Goal: Task Accomplishment & Management: Use online tool/utility

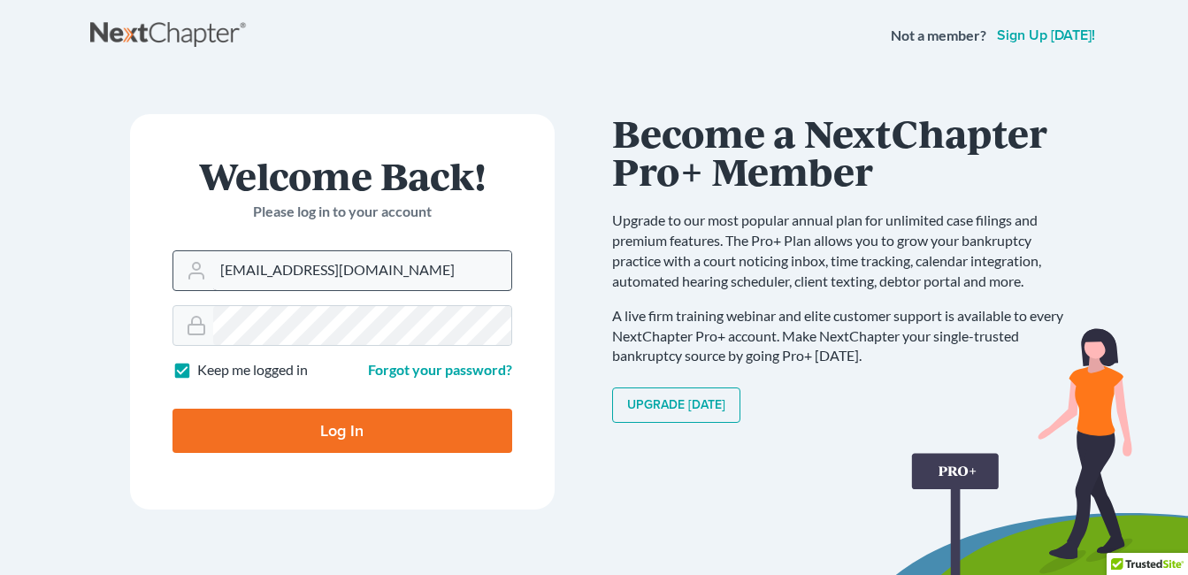
click at [251, 284] on input "[EMAIL_ADDRESS][DOMAIN_NAME]" at bounding box center [362, 270] width 298 height 39
click at [242, 280] on input "[EMAIL_ADDRESS][DOMAIN_NAME]" at bounding box center [362, 270] width 298 height 39
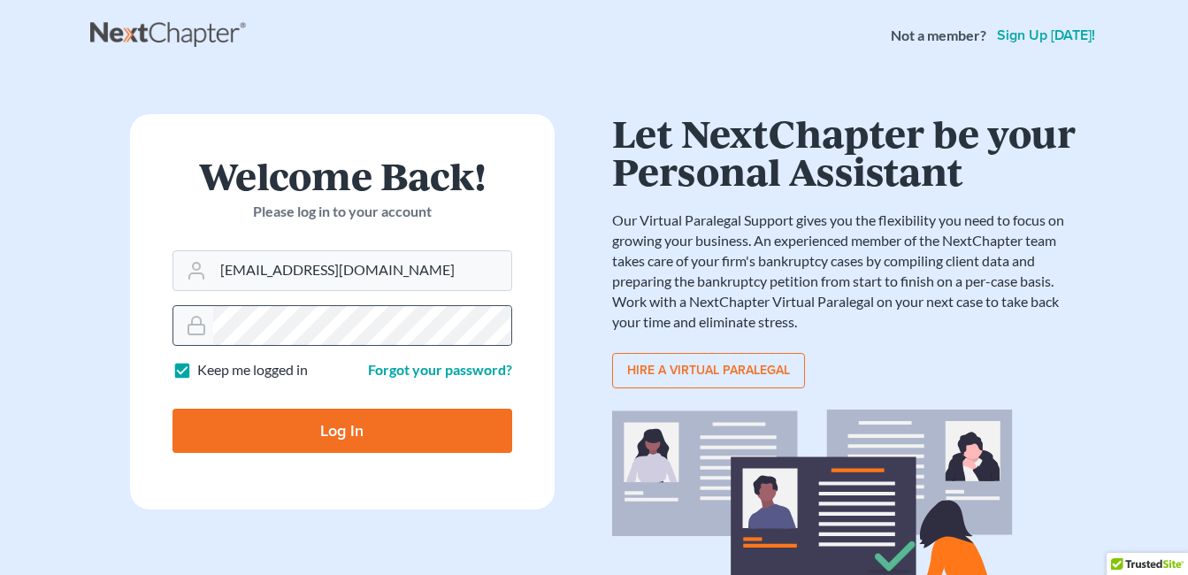
type input "[EMAIL_ADDRESS][DOMAIN_NAME]"
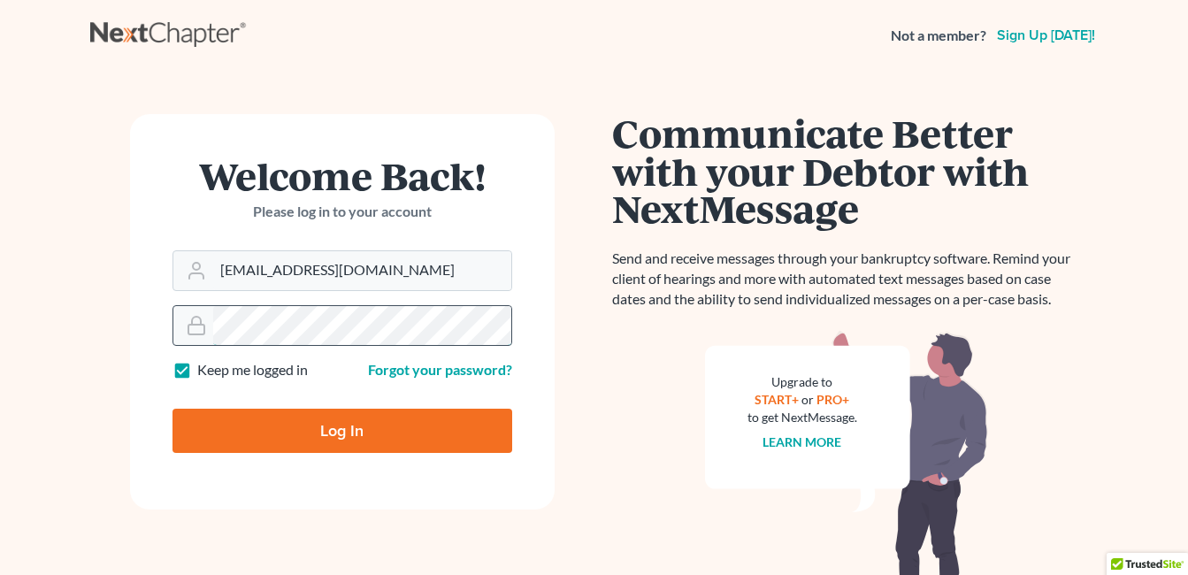
click at [511, 306] on div at bounding box center [511, 306] width 0 height 0
click at [363, 430] on input "Log In" at bounding box center [343, 431] width 340 height 44
type input "Thinking..."
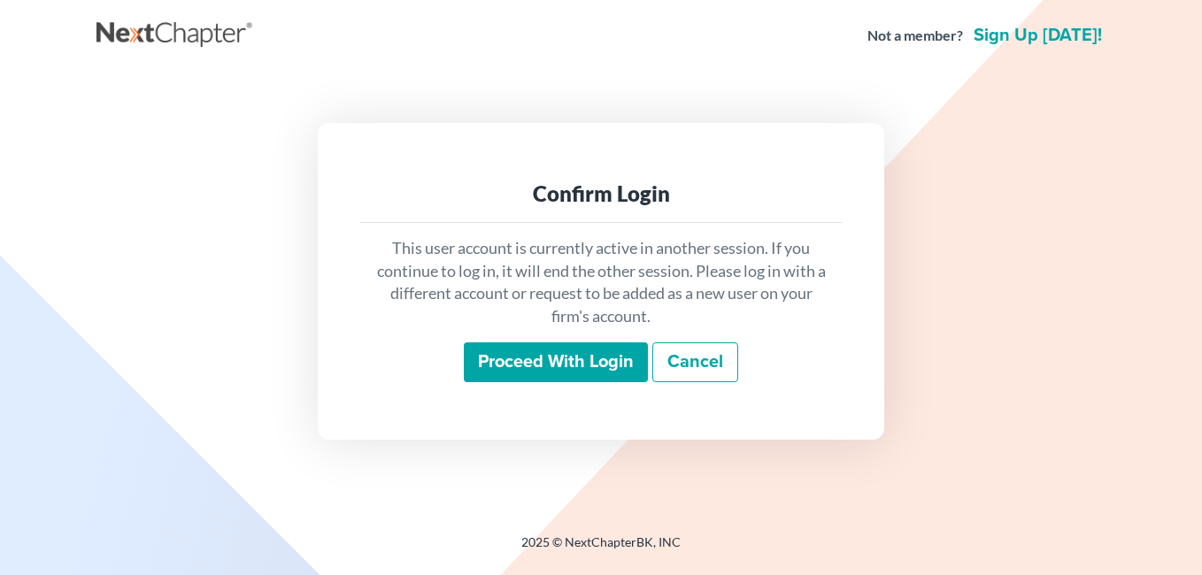
click at [555, 363] on input "Proceed with login" at bounding box center [556, 362] width 184 height 41
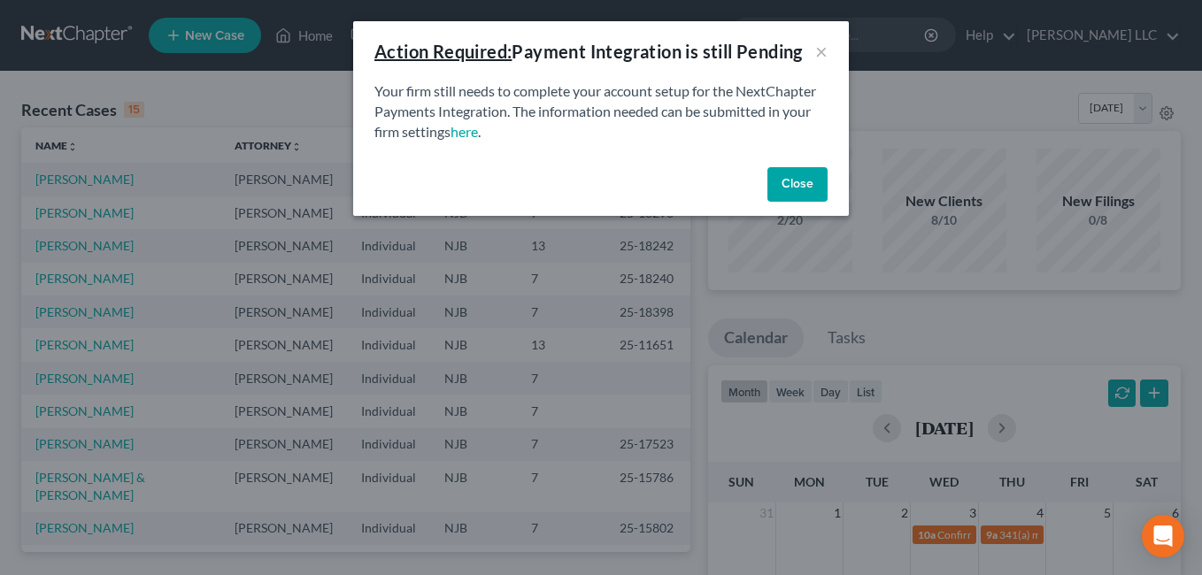
click at [792, 183] on button "Close" at bounding box center [797, 184] width 60 height 35
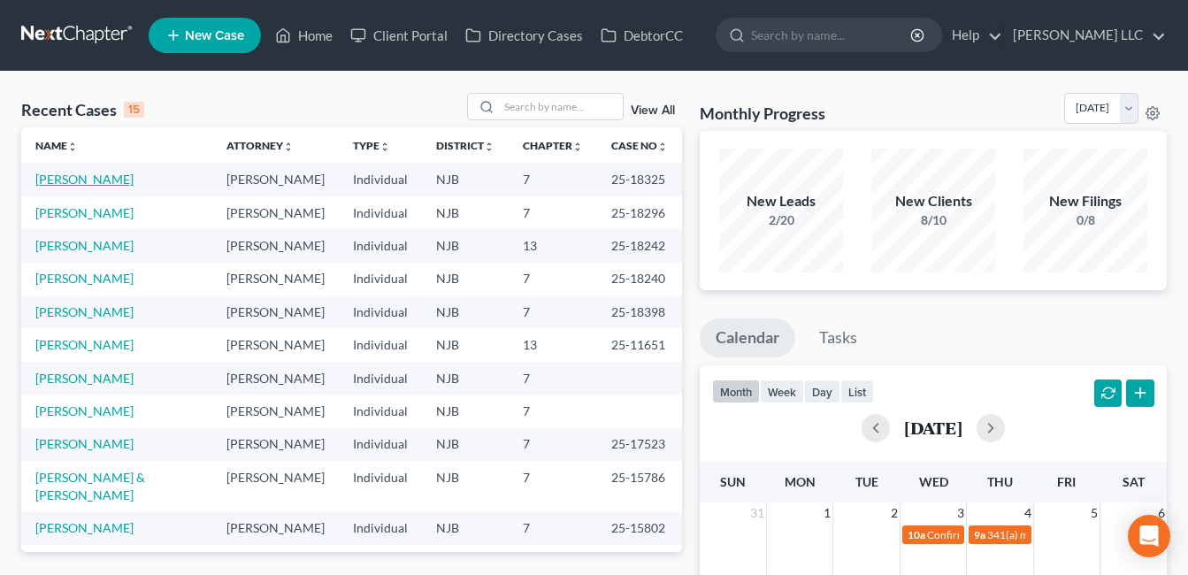
click at [85, 187] on link "[PERSON_NAME]" at bounding box center [84, 179] width 98 height 15
select select "4"
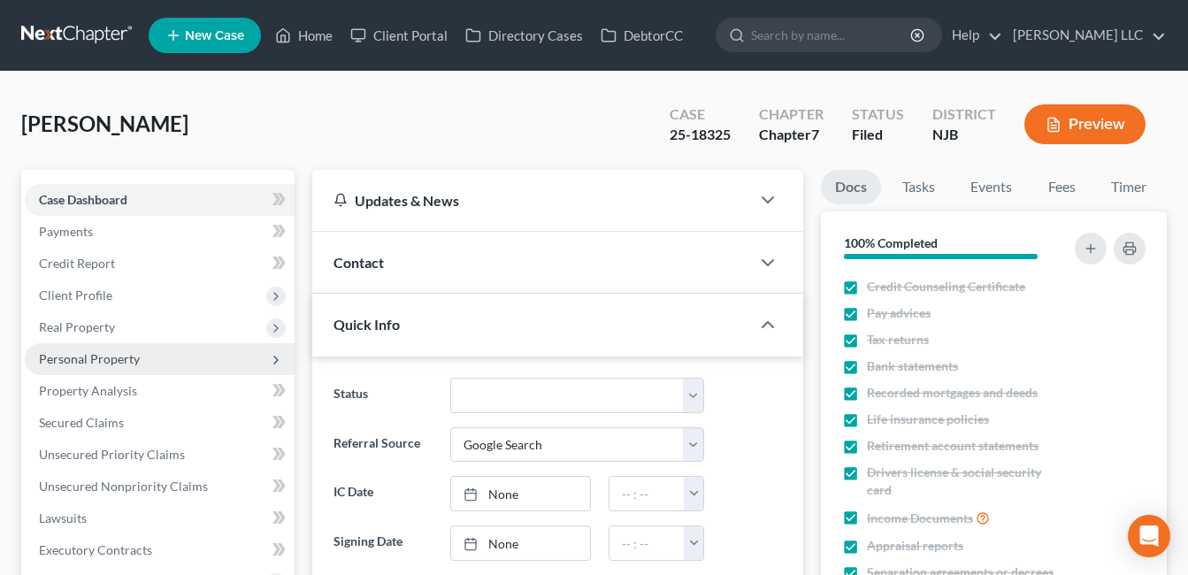
click at [91, 366] on span "Personal Property" at bounding box center [89, 358] width 101 height 15
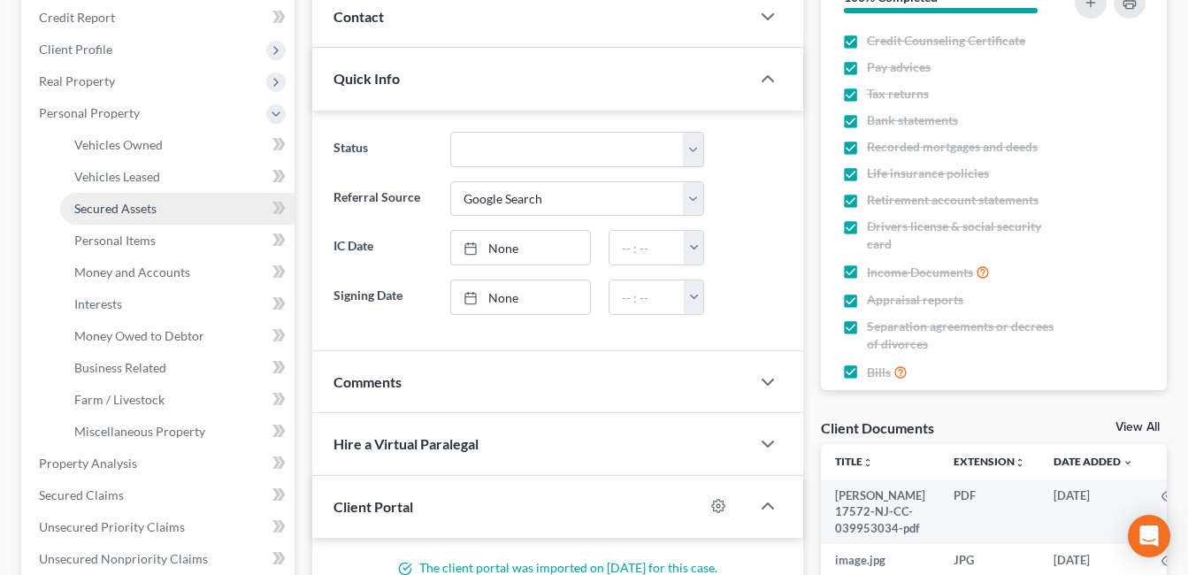
scroll to position [248, 0]
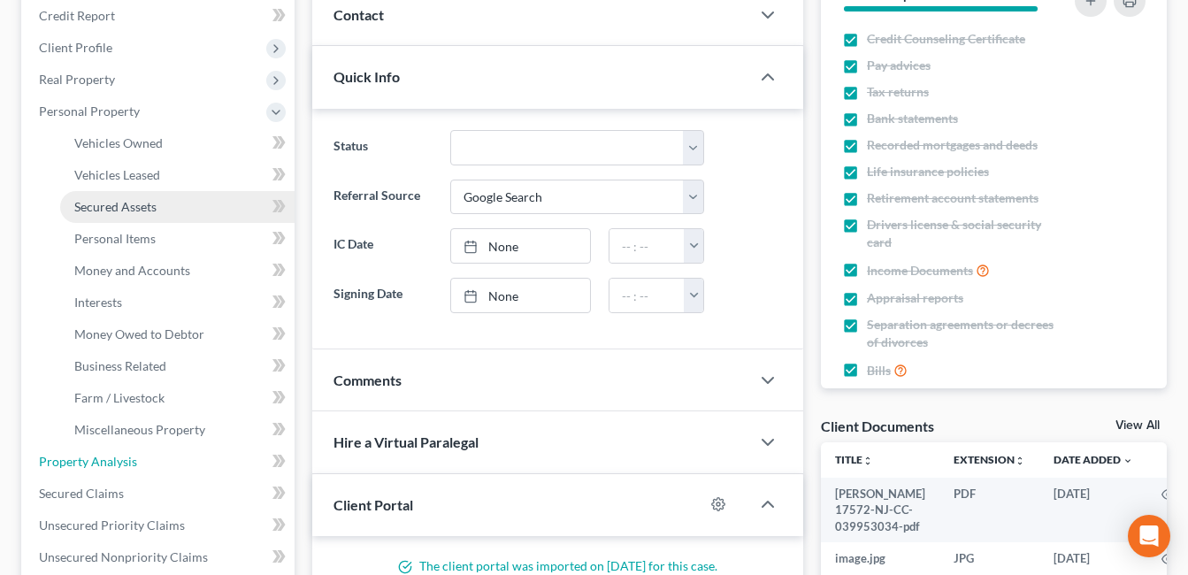
click at [115, 469] on span "Property Analysis" at bounding box center [88, 461] width 98 height 15
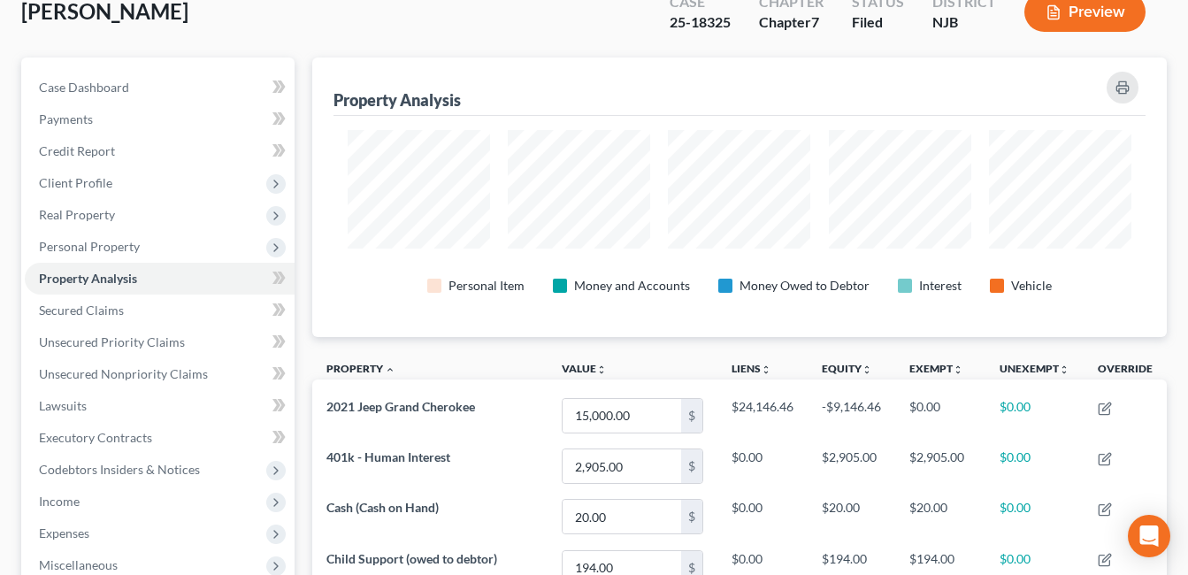
scroll to position [142, 0]
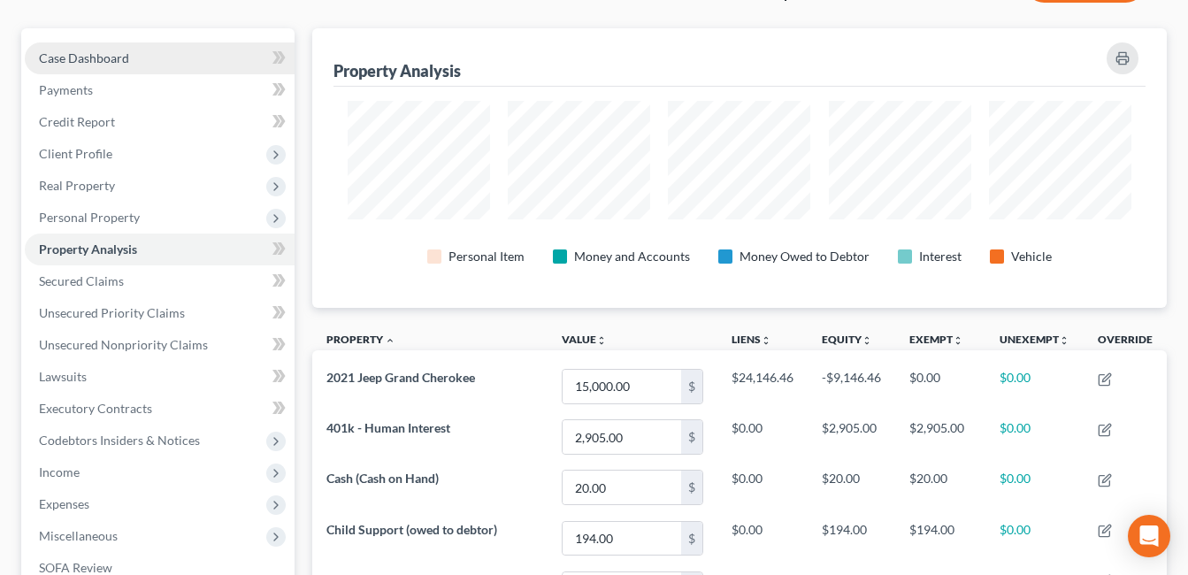
click at [70, 65] on span "Case Dashboard" at bounding box center [84, 57] width 90 height 15
select select "4"
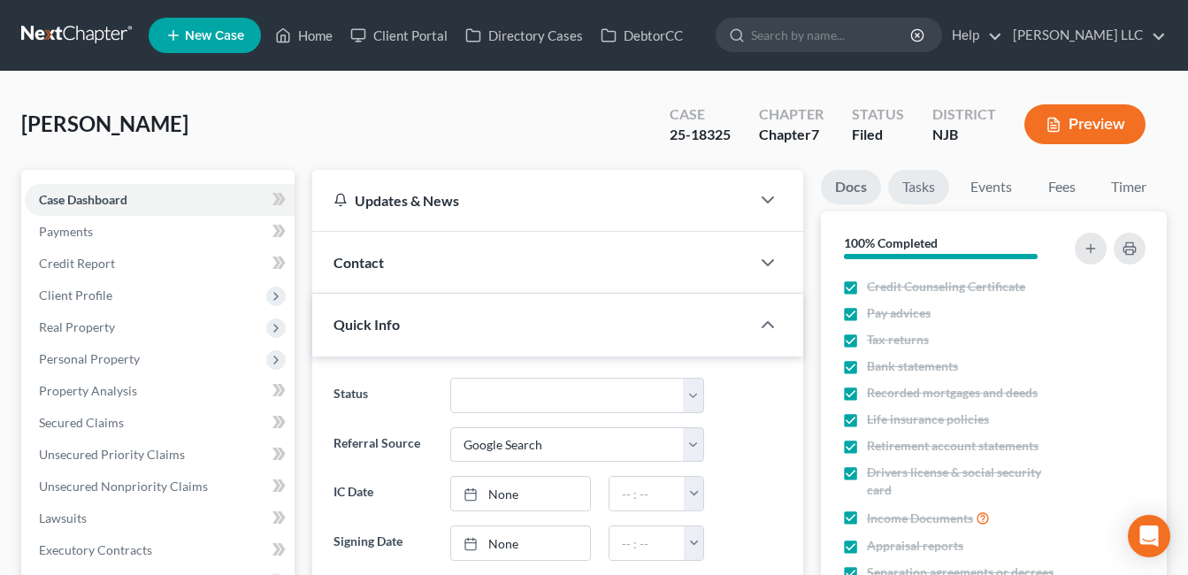
click at [925, 204] on link "Tasks" at bounding box center [918, 187] width 61 height 35
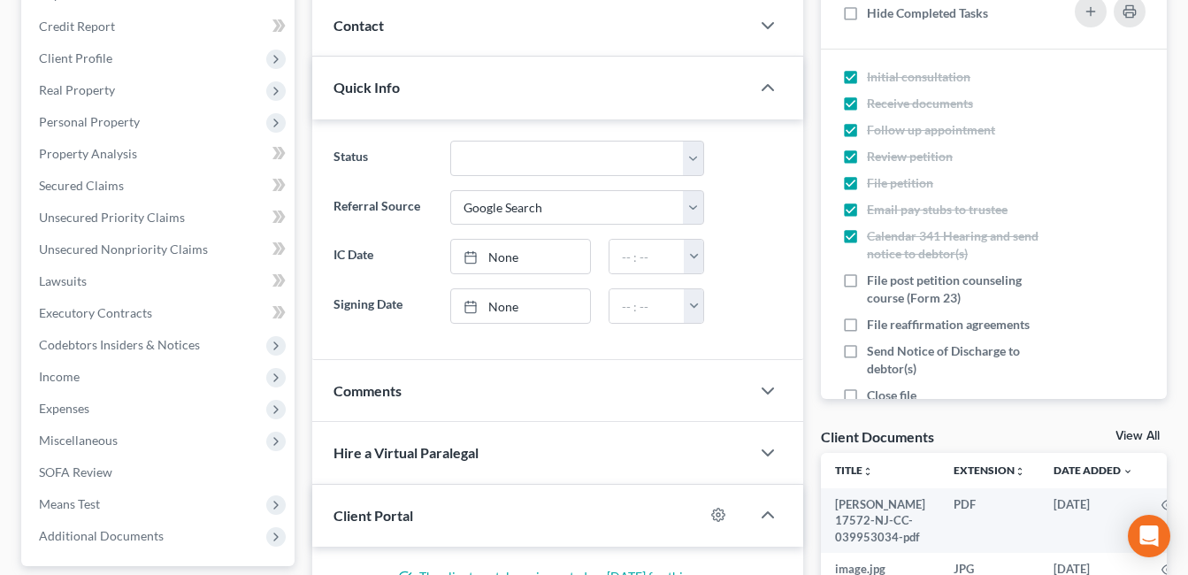
scroll to position [248, 0]
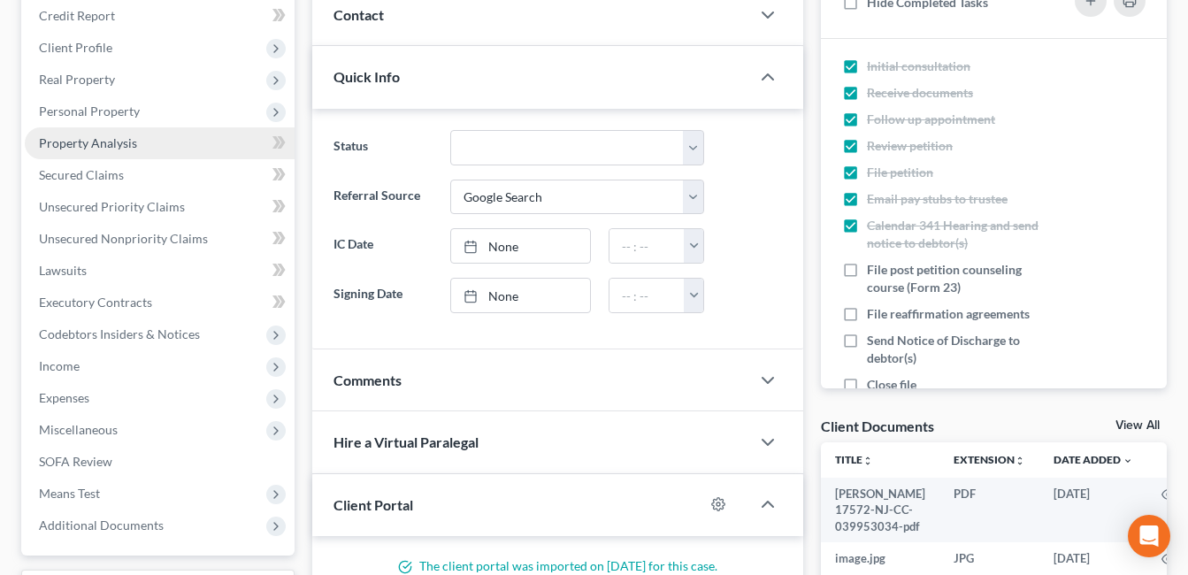
click at [97, 150] on span "Property Analysis" at bounding box center [88, 142] width 98 height 15
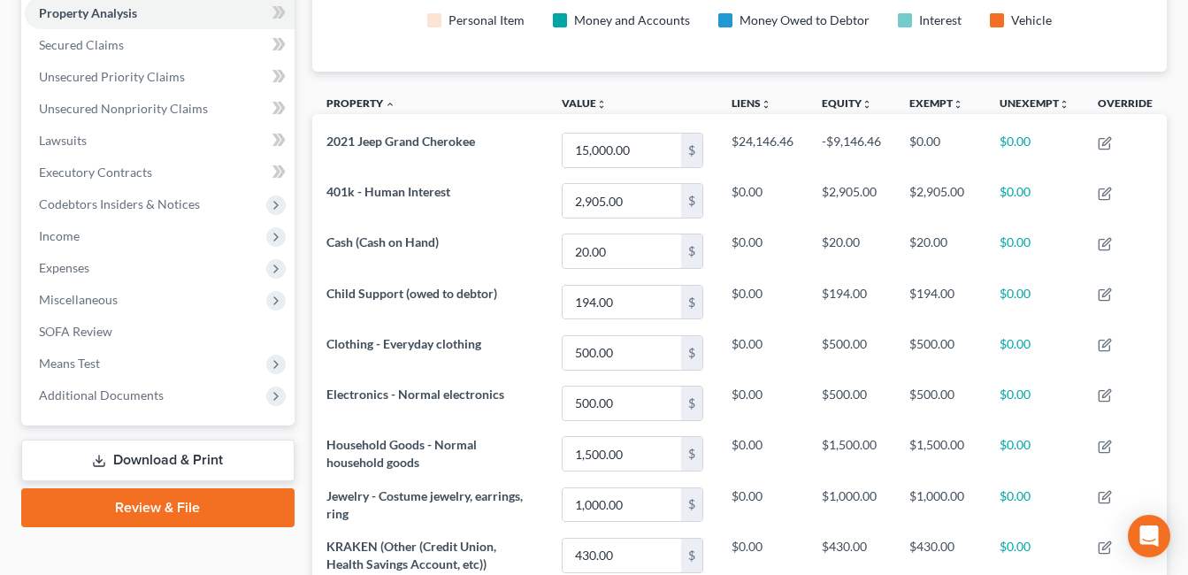
scroll to position [389, 0]
